Goal: Information Seeking & Learning: Learn about a topic

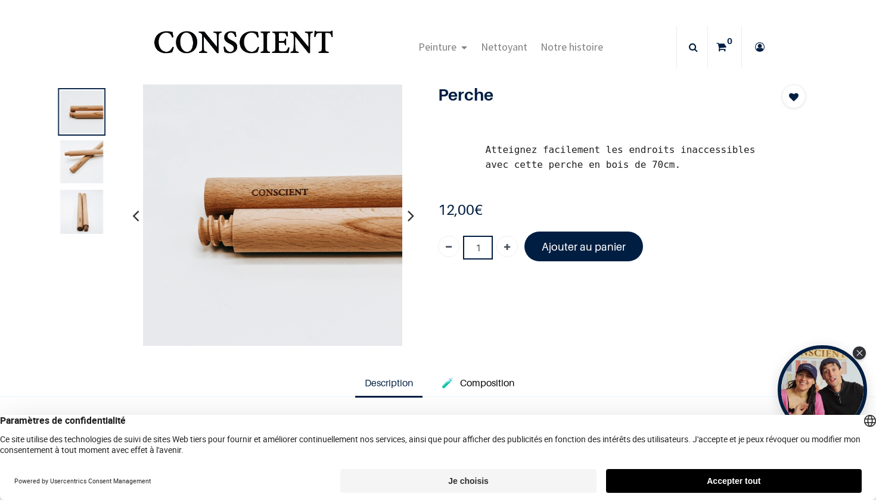
click at [92, 136] on div at bounding box center [82, 162] width 48 height 149
click at [92, 149] on img at bounding box center [82, 161] width 43 height 43
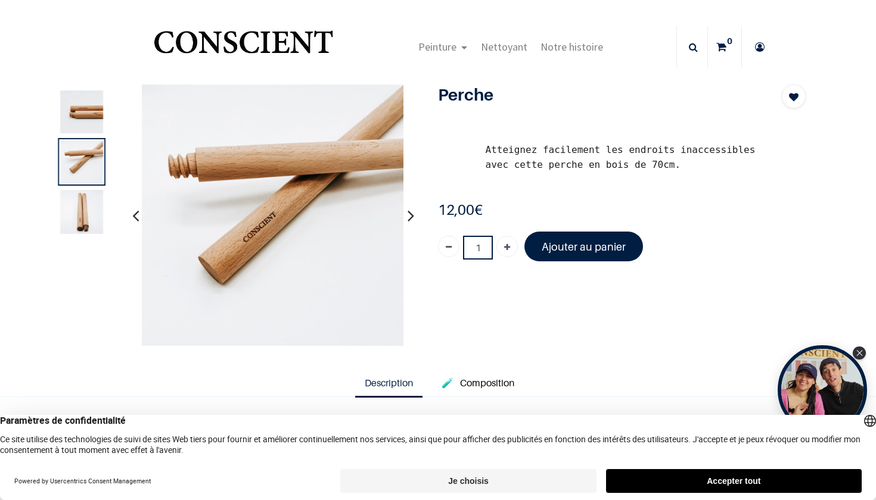
click at [85, 207] on img at bounding box center [82, 212] width 43 height 45
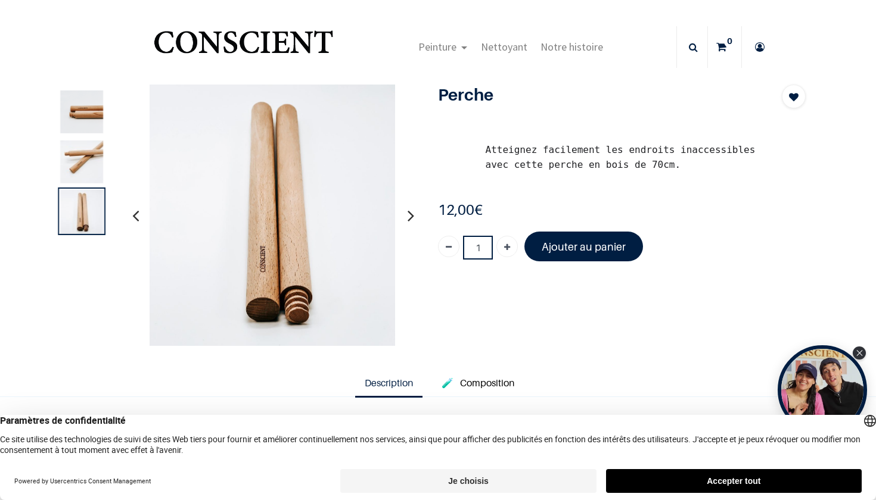
click at [88, 102] on img at bounding box center [82, 112] width 43 height 43
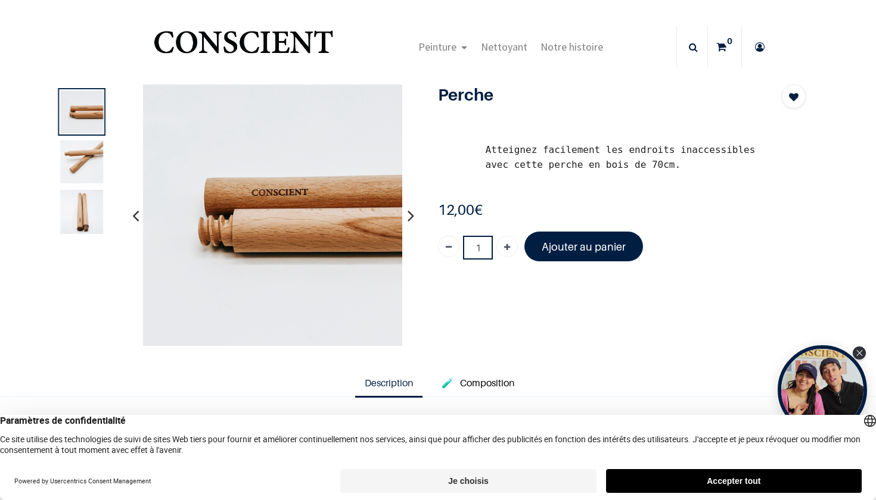
click at [409, 215] on icon "button" at bounding box center [410, 215] width 7 height 32
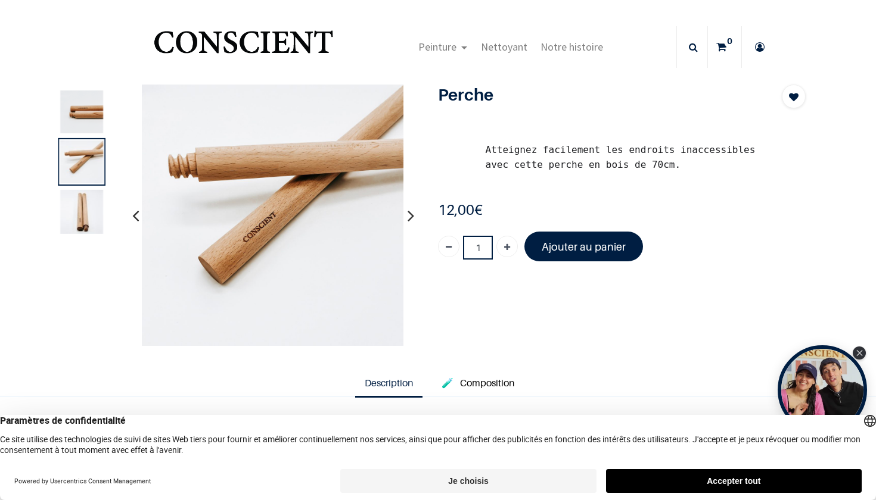
click at [409, 215] on icon "button" at bounding box center [410, 215] width 7 height 32
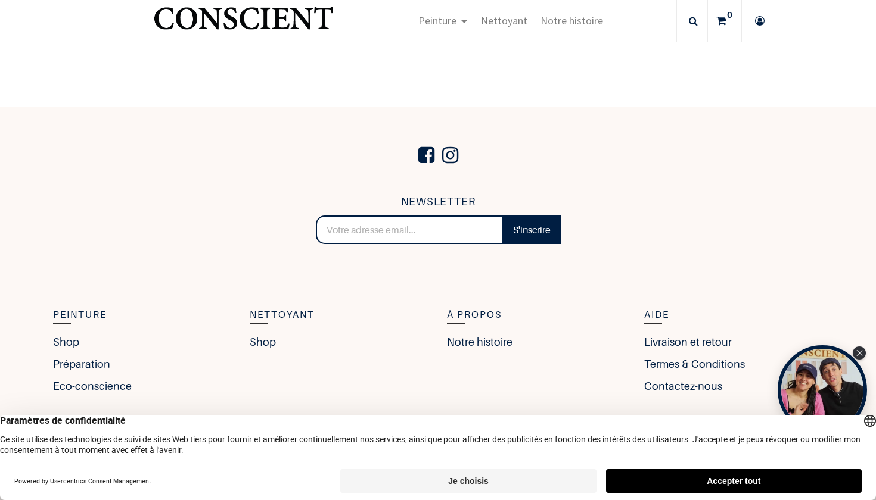
scroll to position [939, 0]
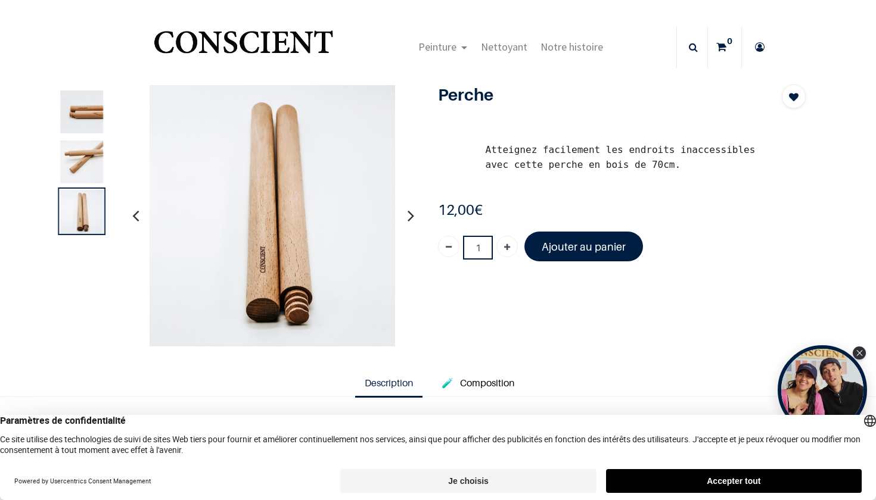
click at [310, 42] on img "Logo of Conscient" at bounding box center [243, 47] width 184 height 47
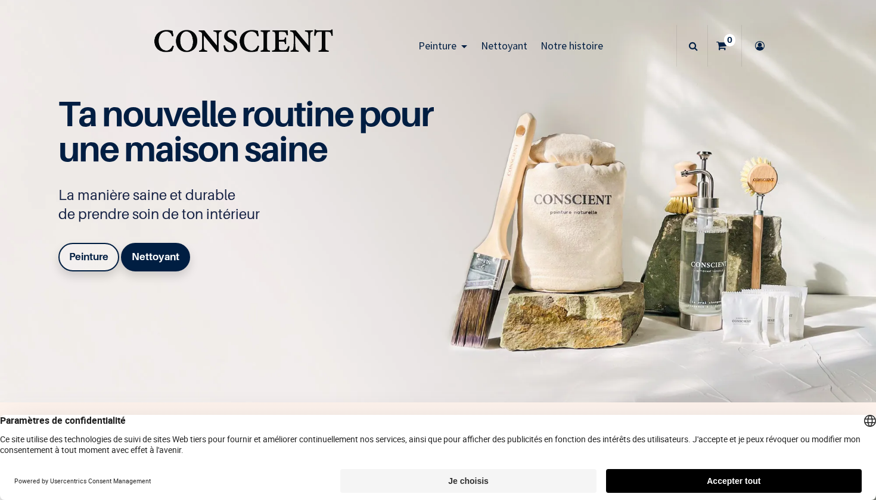
scroll to position [3, 0]
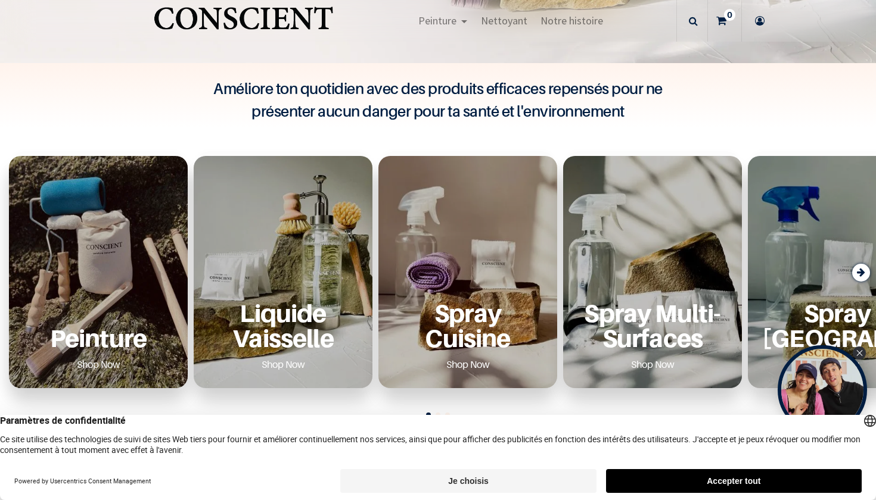
scroll to position [342, 0]
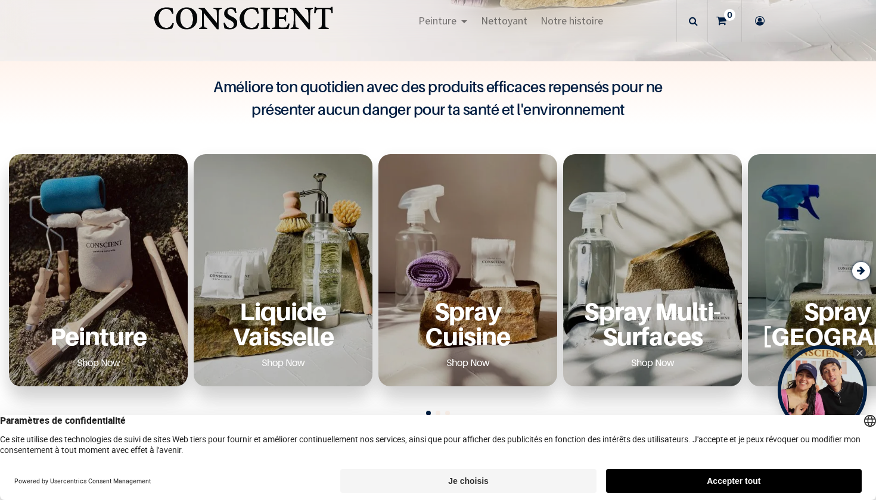
click at [328, 325] on p "Liquide Vaisselle" at bounding box center [283, 323] width 150 height 49
click at [133, 257] on div "Peinture Shop Now" at bounding box center [98, 270] width 179 height 232
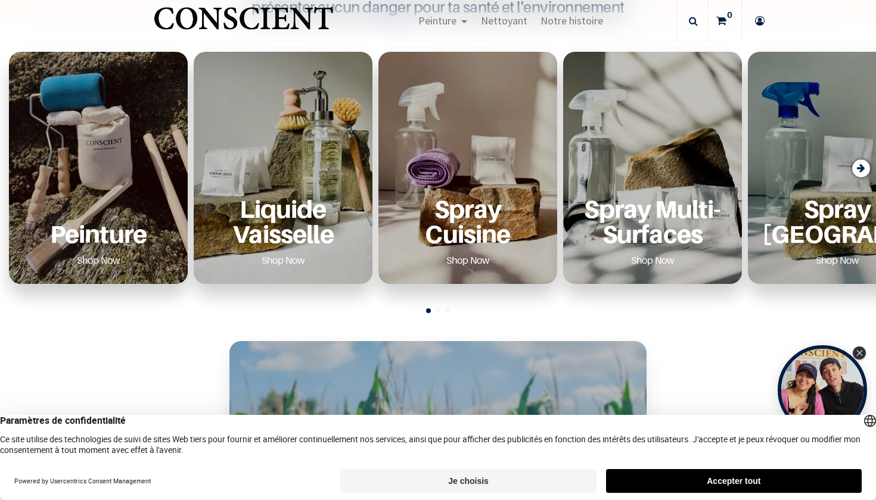
scroll to position [447, 0]
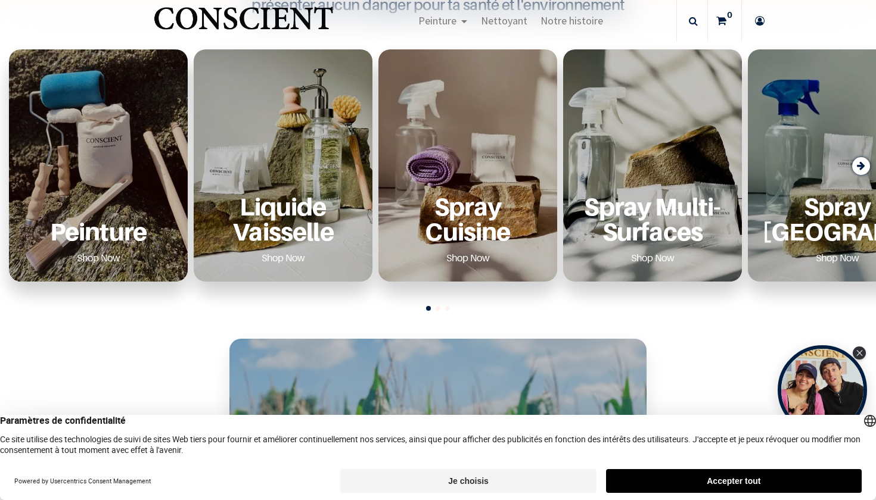
click at [96, 235] on p "Peinture" at bounding box center [98, 231] width 150 height 24
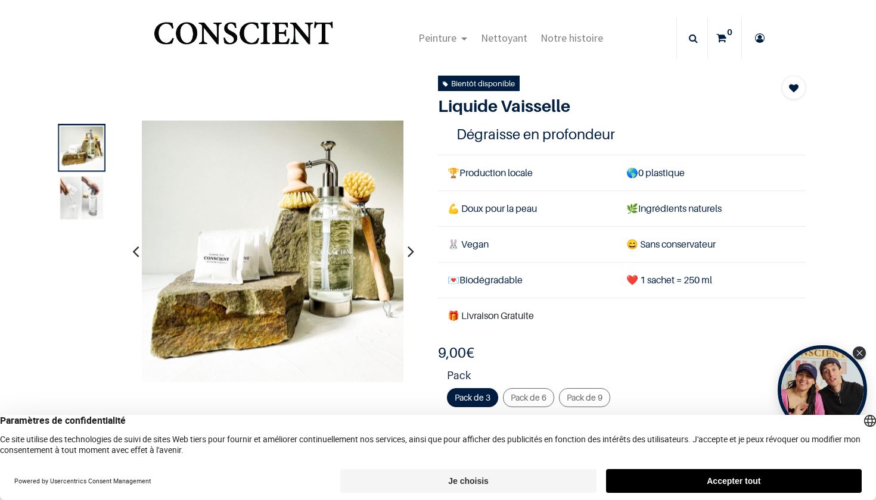
scroll to position [10, 0]
click at [407, 251] on icon "button" at bounding box center [410, 251] width 7 height 32
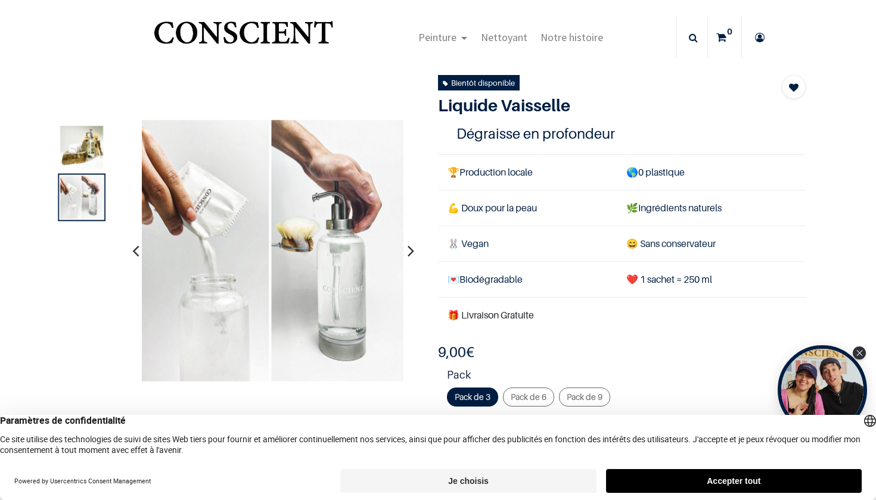
click at [410, 251] on icon "button" at bounding box center [410, 251] width 7 height 32
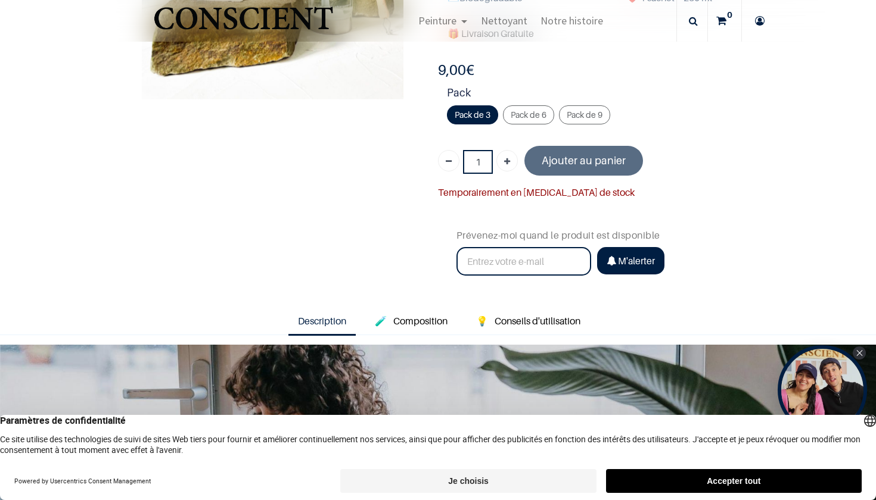
scroll to position [228, 0]
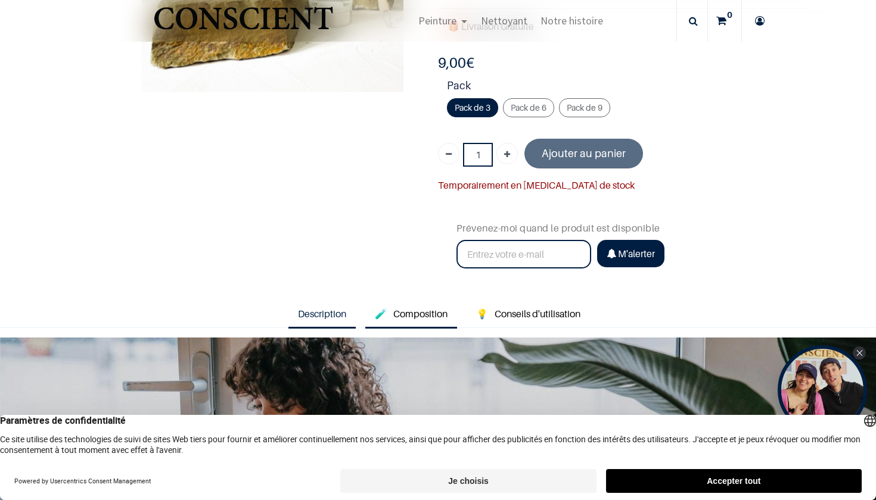
click at [409, 304] on link "🧪 Composition" at bounding box center [411, 314] width 92 height 27
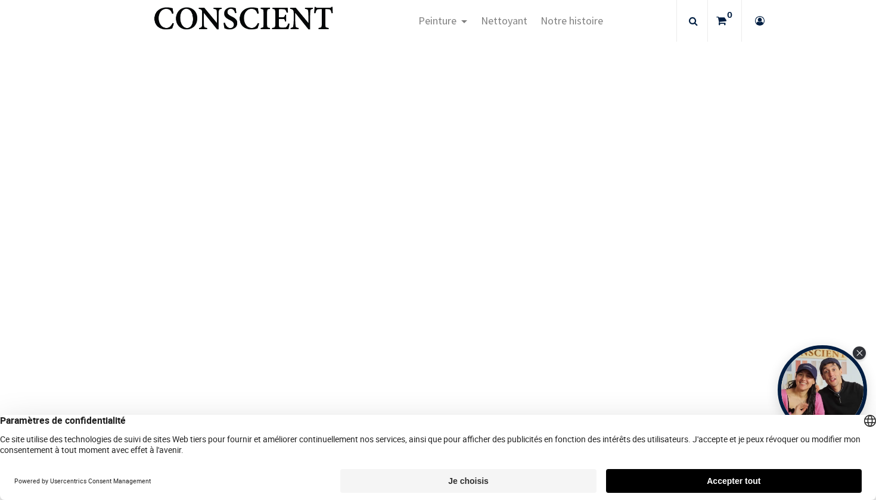
scroll to position [1285, 0]
click at [789, 476] on button "Accepter tout" at bounding box center [734, 481] width 256 height 24
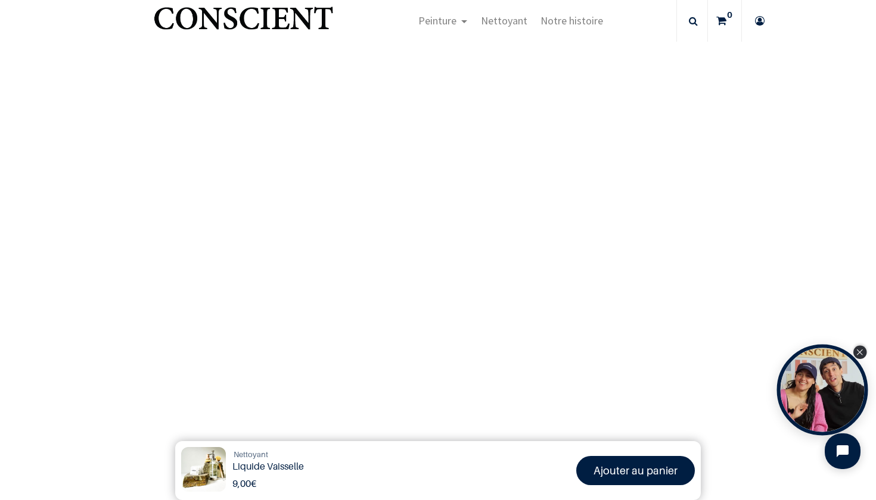
click at [856, 355] on icon "Close Tolstoy widget" at bounding box center [859, 353] width 6 height 6
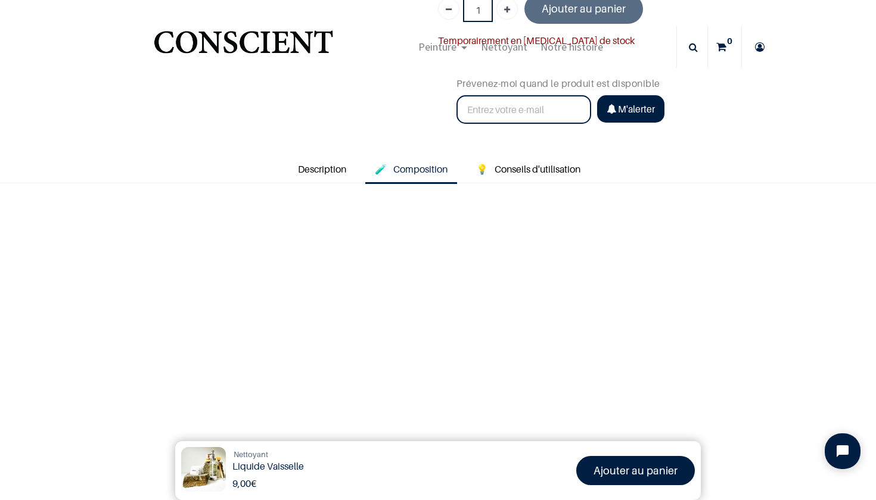
scroll to position [171, 0]
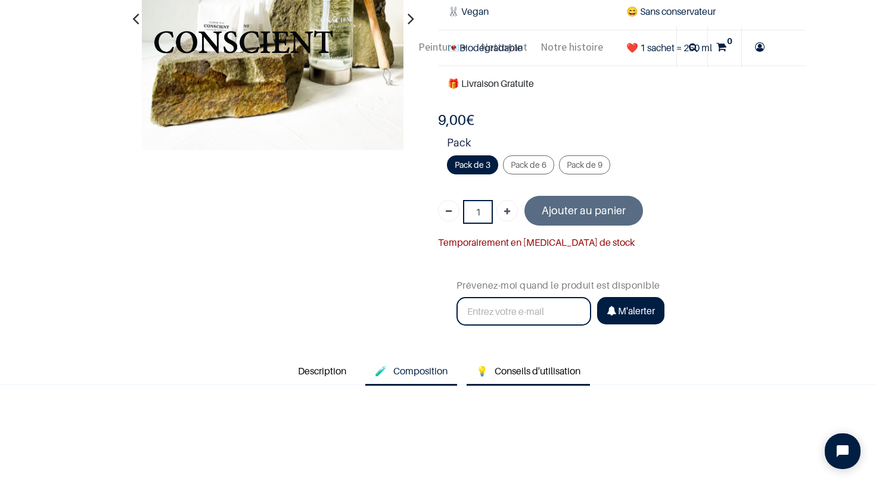
click at [506, 365] on span "Conseils d'utilisation" at bounding box center [537, 371] width 86 height 12
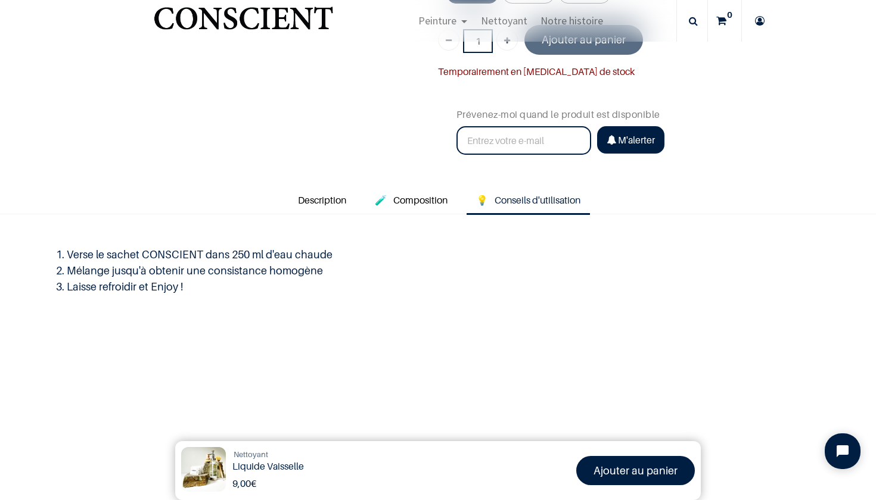
scroll to position [347, 0]
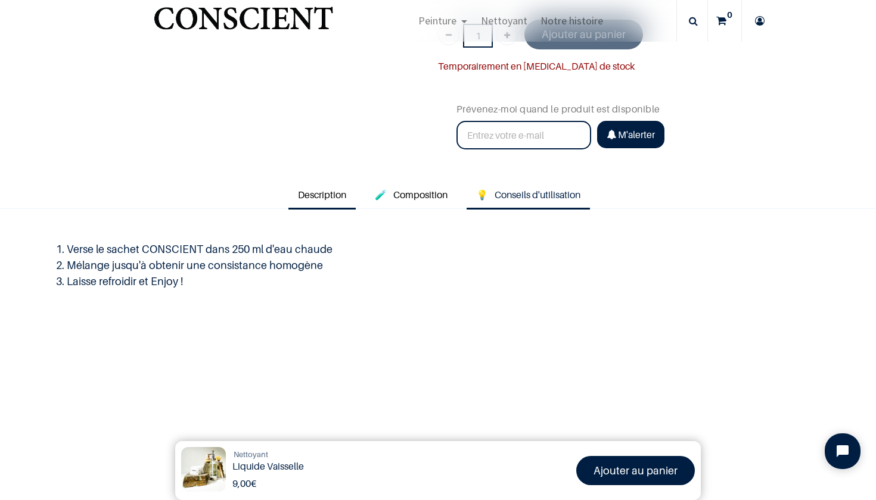
click at [332, 198] on span "Description" at bounding box center [322, 195] width 48 height 12
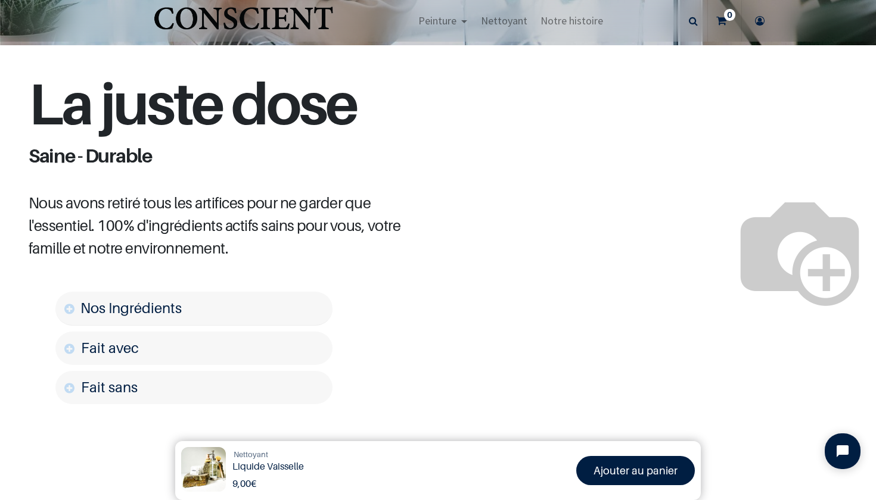
scroll to position [789, 0]
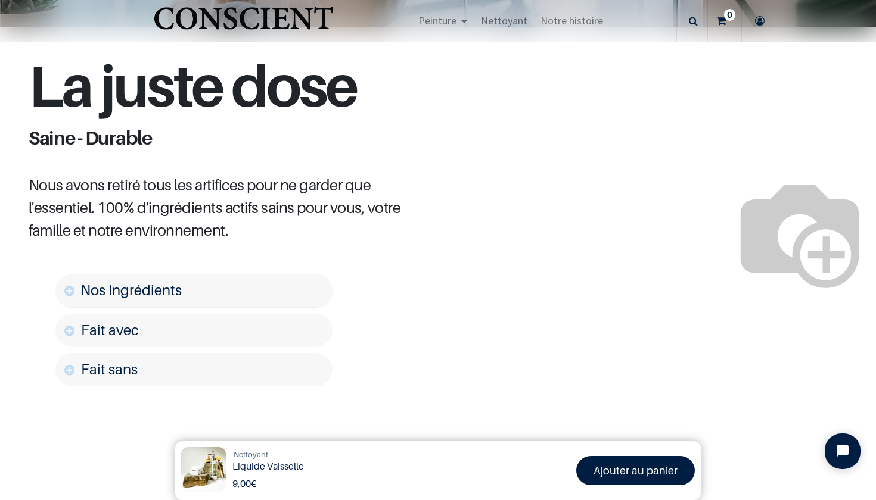
click at [199, 300] on link "Nos Ingrédients" at bounding box center [193, 291] width 277 height 34
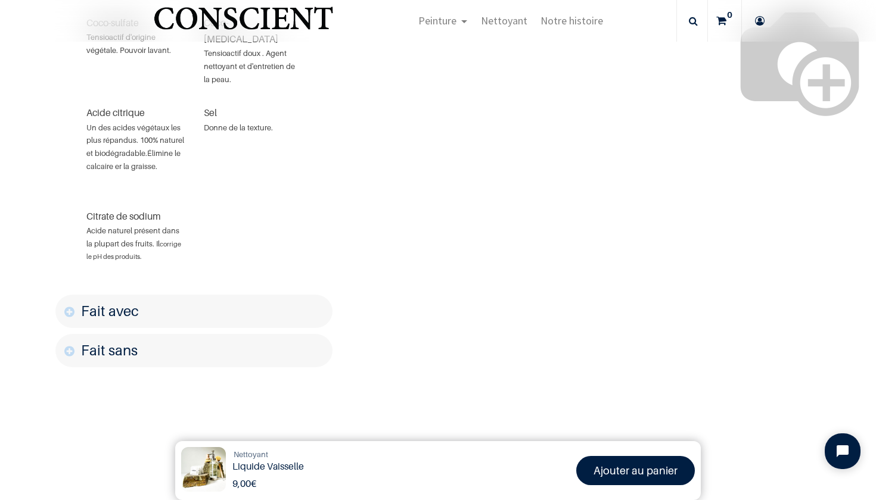
scroll to position [1115, 0]
click at [124, 301] on font "Fait avec" at bounding box center [110, 309] width 58 height 17
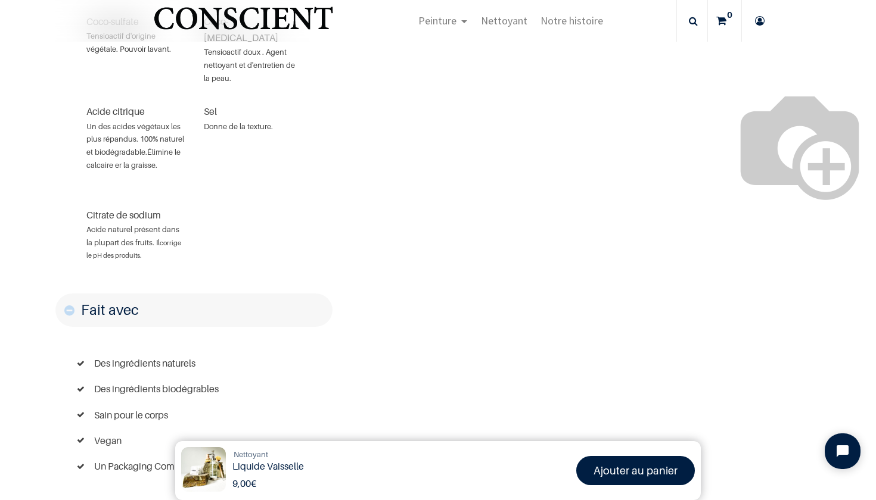
click at [124, 301] on font "Fait avec" at bounding box center [110, 309] width 58 height 17
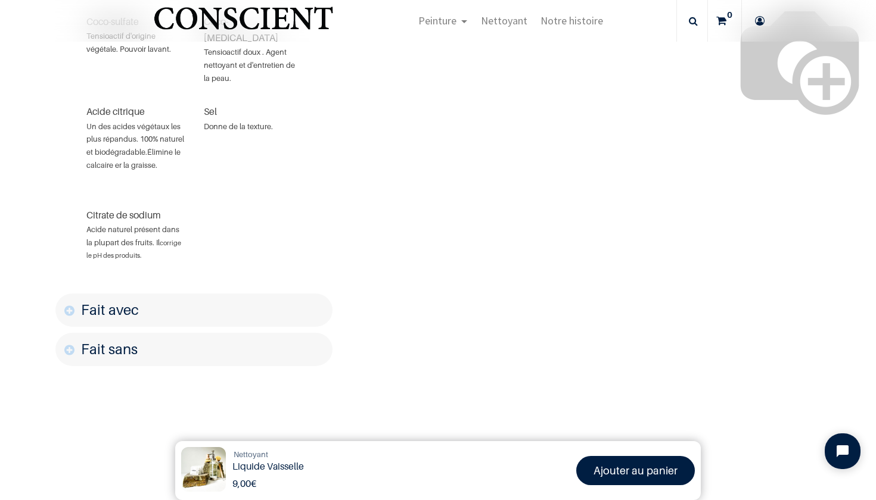
click at [104, 341] on font "Fait sans" at bounding box center [109, 349] width 57 height 17
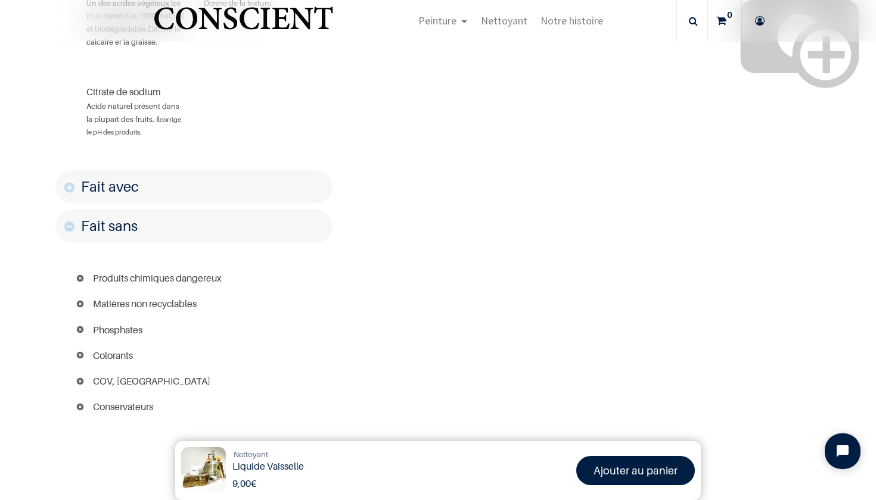
scroll to position [1249, 0]
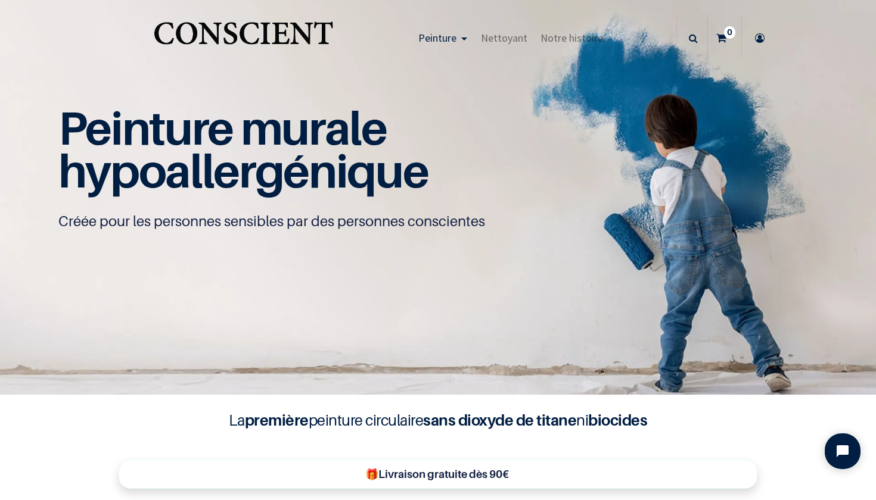
scroll to position [11, 0]
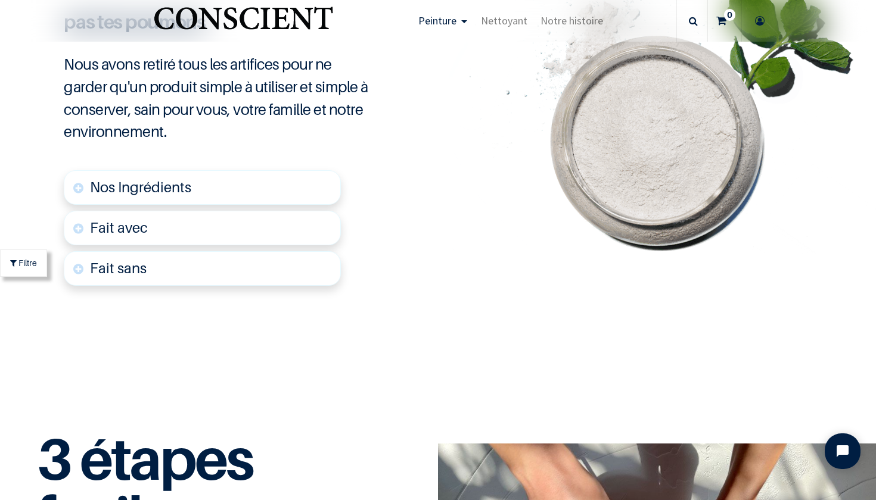
scroll to position [2904, 0]
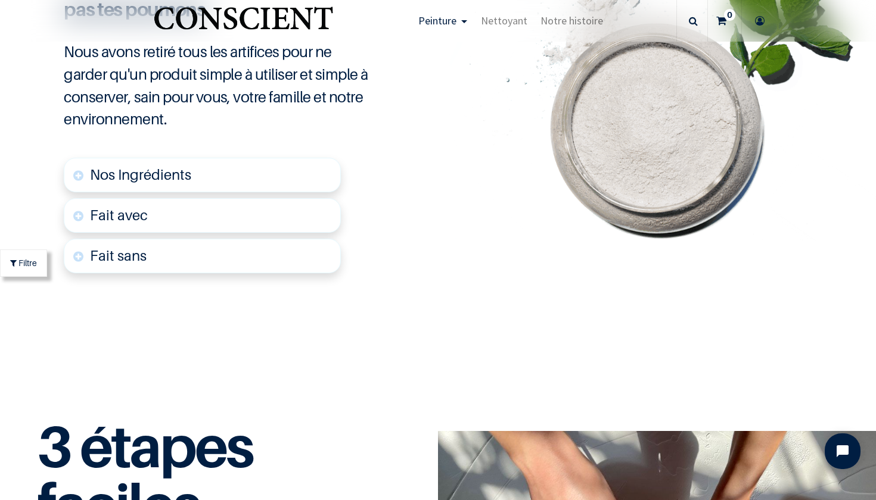
click at [131, 247] on font "Fait sans" at bounding box center [118, 255] width 57 height 17
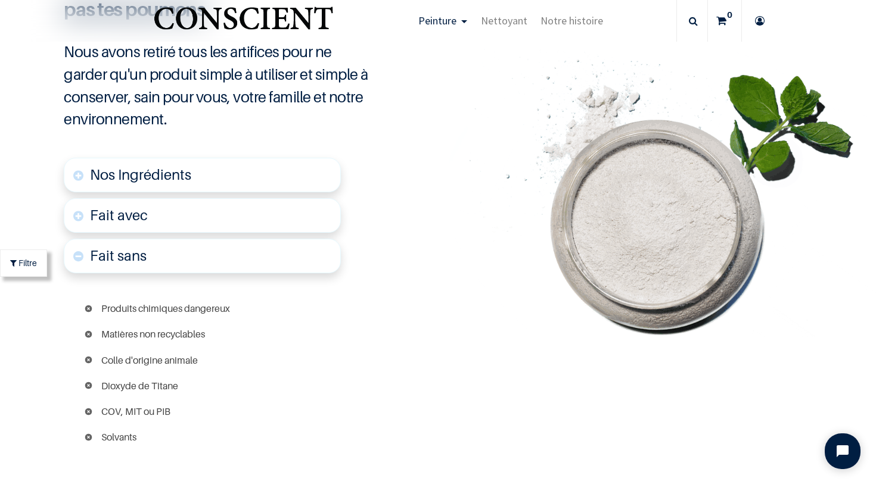
click at [138, 207] on font "Fait avec" at bounding box center [119, 215] width 58 height 17
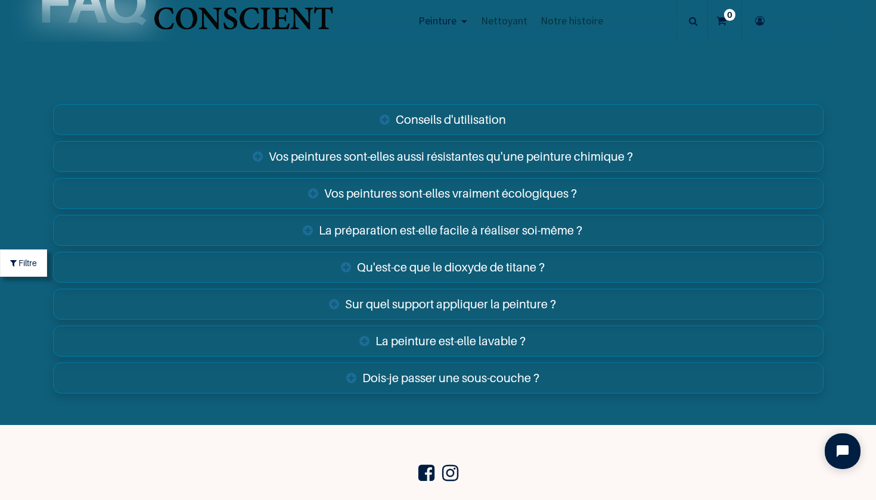
scroll to position [4493, 0]
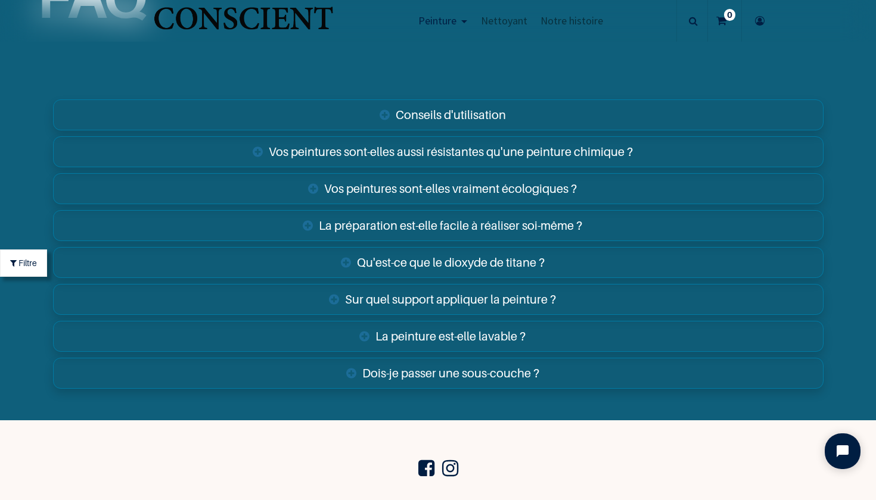
click at [345, 258] on link "Qu'est-ce que le dioxyde de titane ?" at bounding box center [438, 262] width 770 height 31
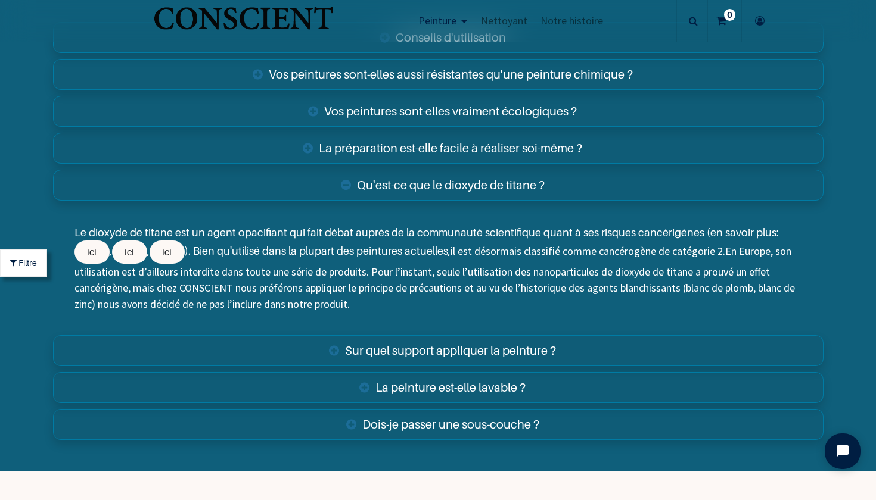
scroll to position [4592, 0]
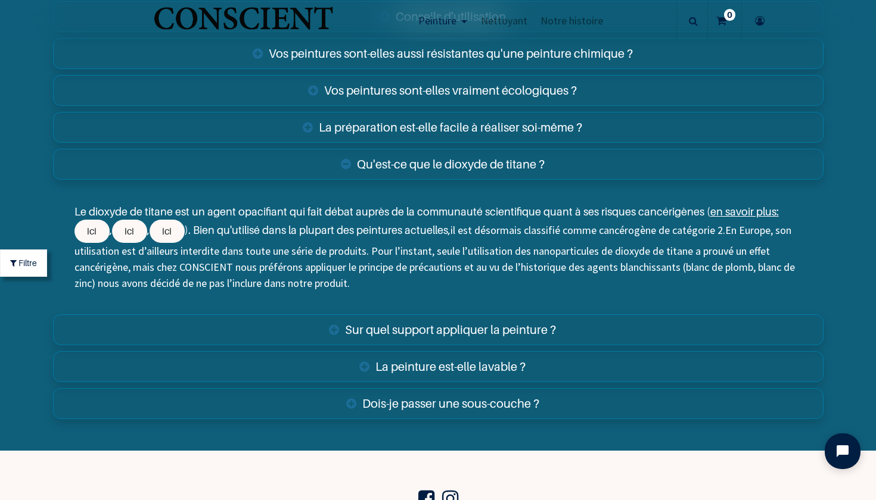
click at [419, 364] on link "La peinture est-elle lavable ?" at bounding box center [438, 366] width 770 height 31
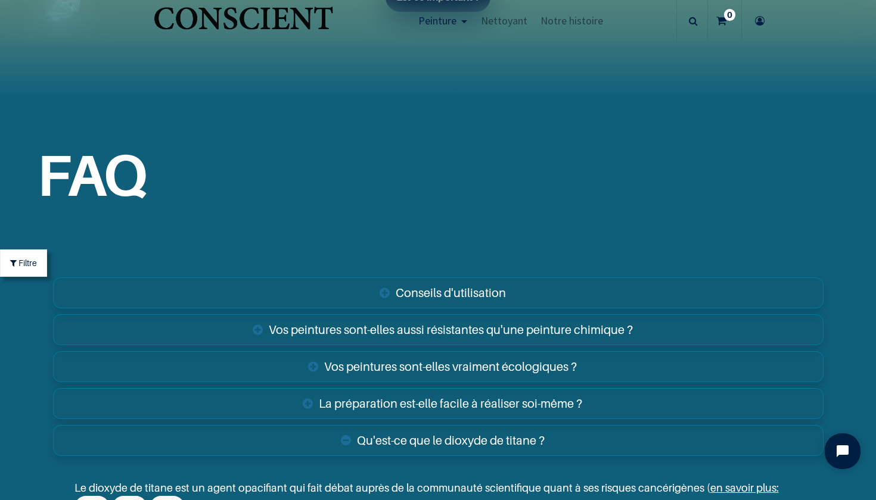
scroll to position [4268, 0]
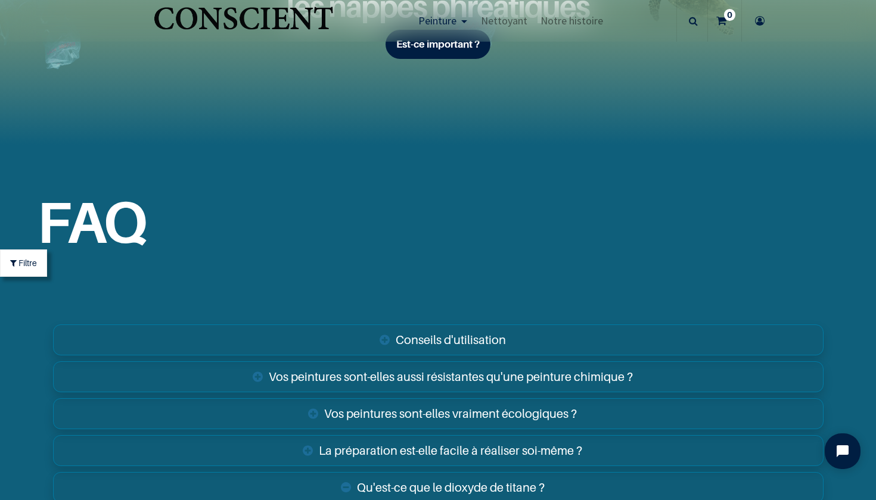
click at [281, 23] on img "Logo of Conscient" at bounding box center [243, 23] width 184 height 47
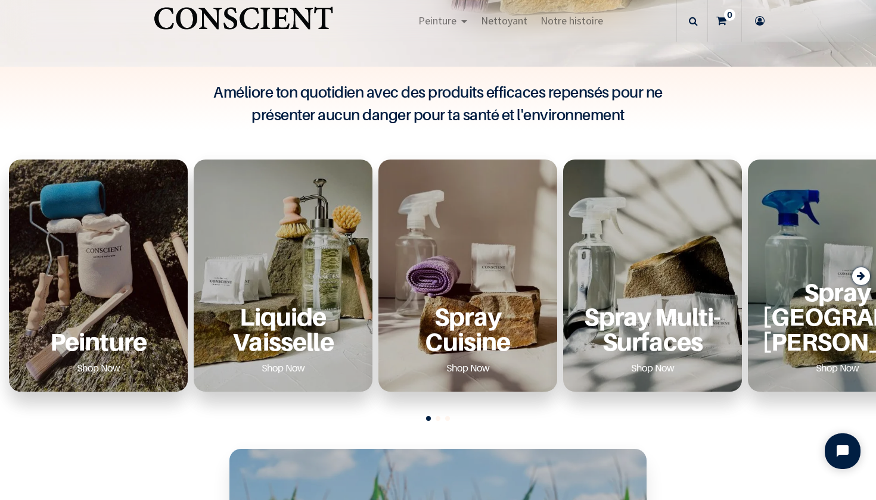
scroll to position [332, 0]
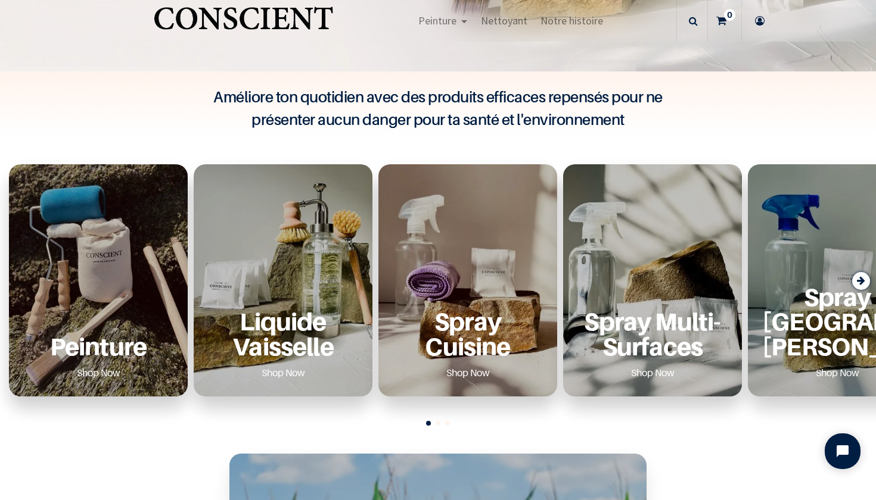
click at [859, 284] on icon "Next slide" at bounding box center [860, 281] width 8 height 16
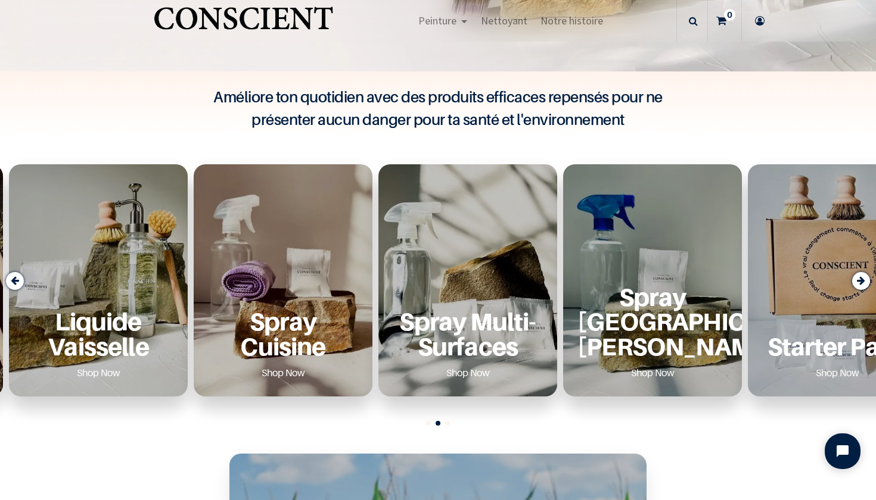
click at [858, 280] on icon "Next slide" at bounding box center [860, 281] width 8 height 16
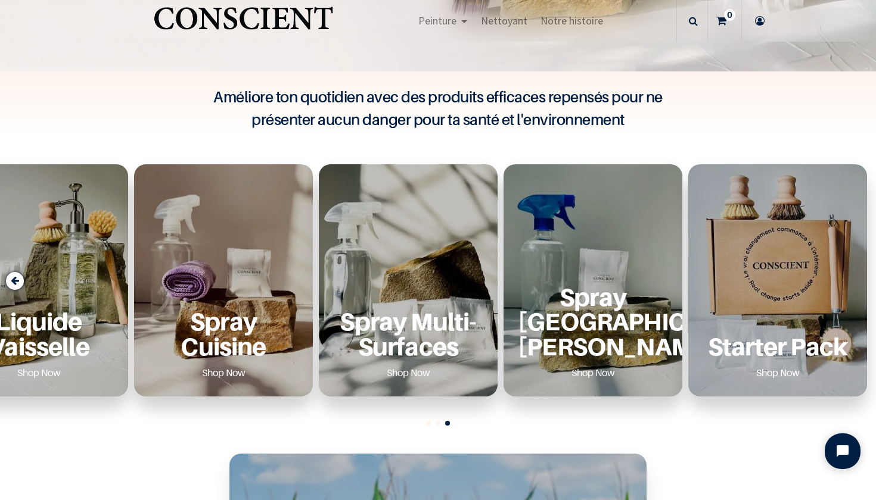
click at [858, 280] on div "Starter Pack Shop Now" at bounding box center [777, 280] width 179 height 232
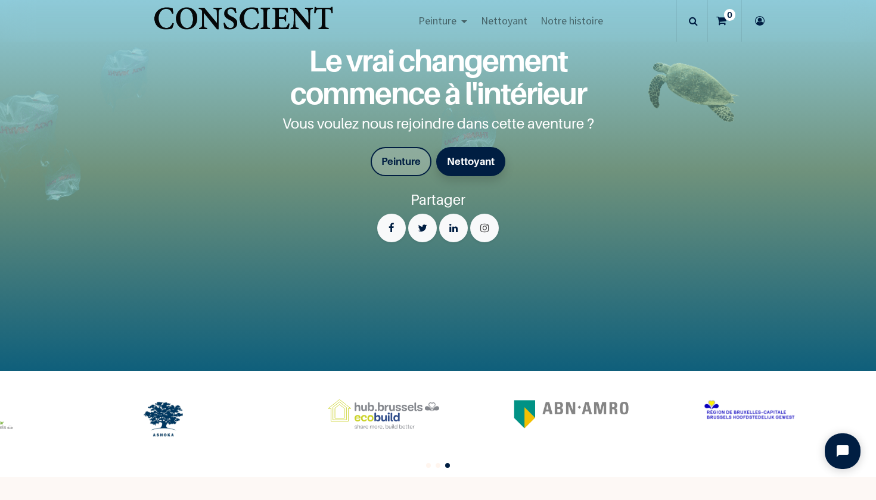
scroll to position [1833, 0]
